Goal: Book appointment/travel/reservation

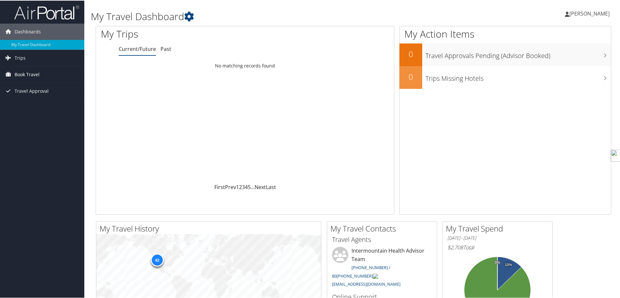
click at [29, 73] on span "Book Travel" at bounding box center [27, 74] width 25 height 16
click at [37, 106] on link "Book/Manage Online Trips" at bounding box center [42, 106] width 84 height 10
